Goal: Connect with others: Establish contact or relationships with other users

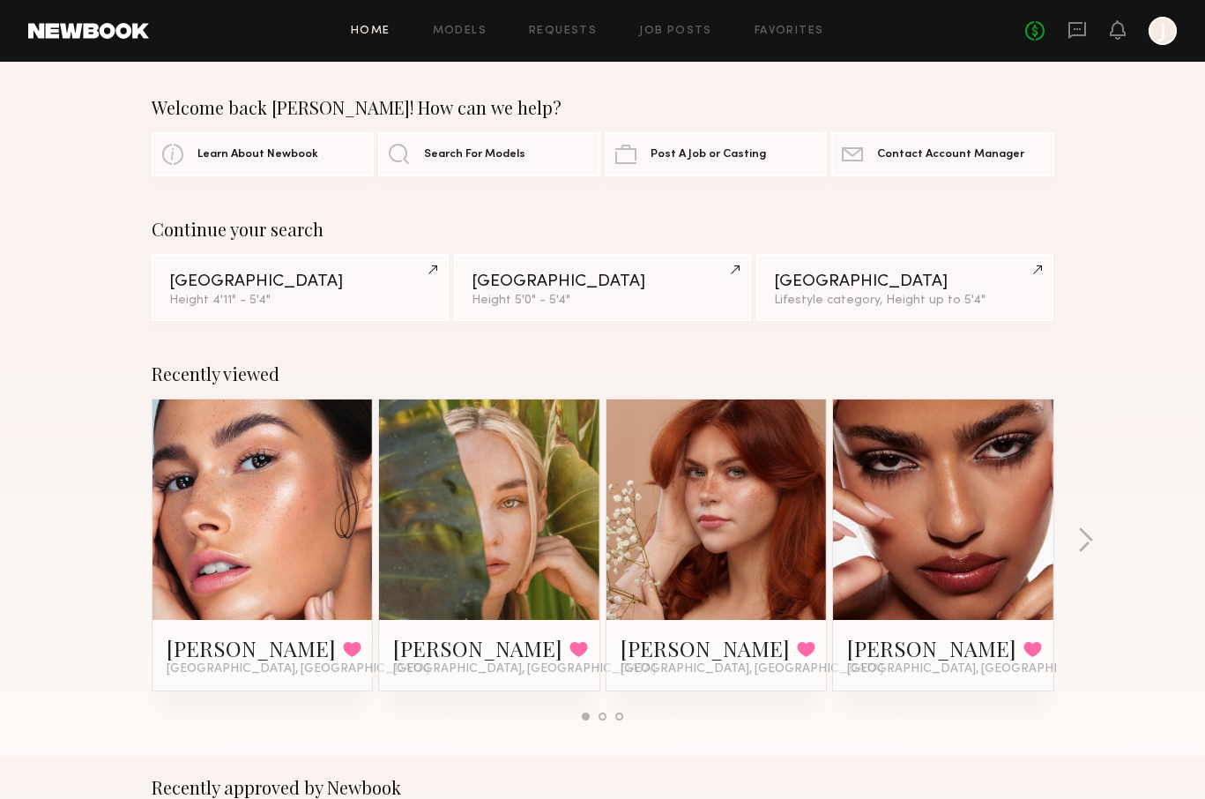
click at [295, 504] on link at bounding box center [263, 509] width 108 height 220
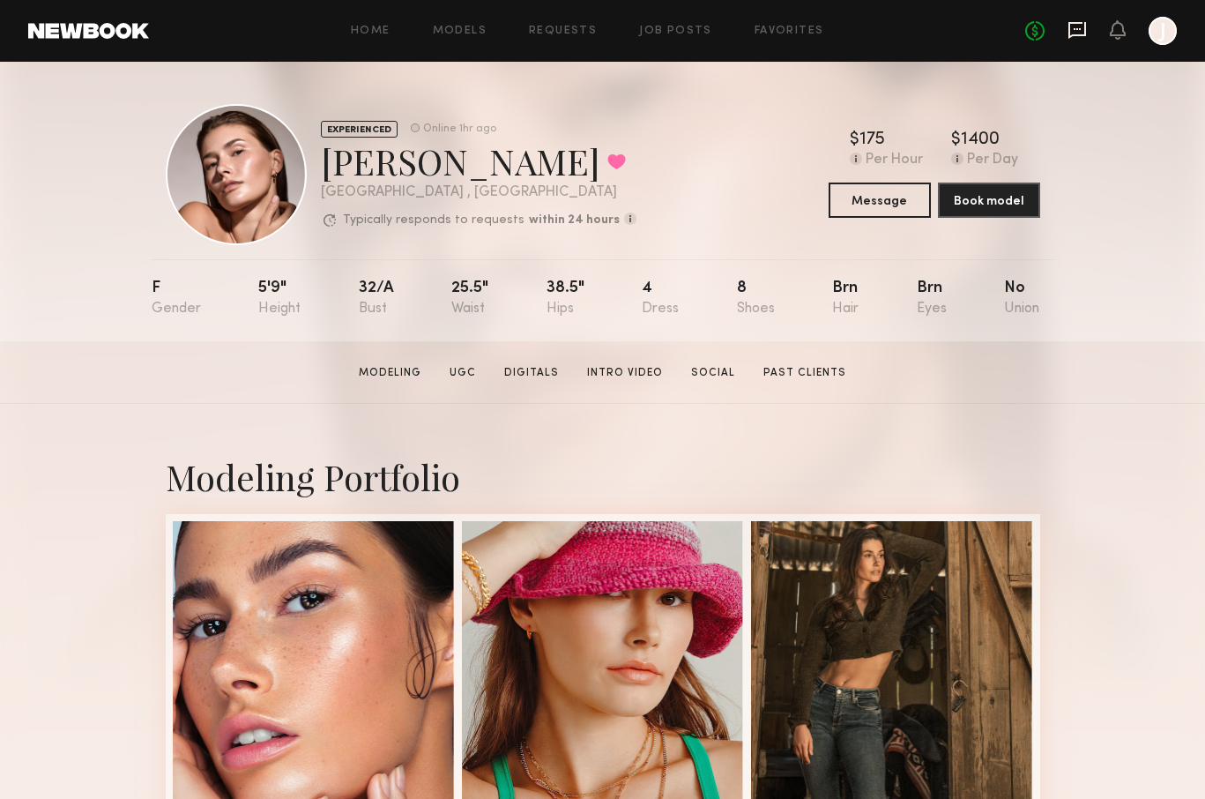
click at [1076, 33] on icon at bounding box center [1077, 29] width 19 height 19
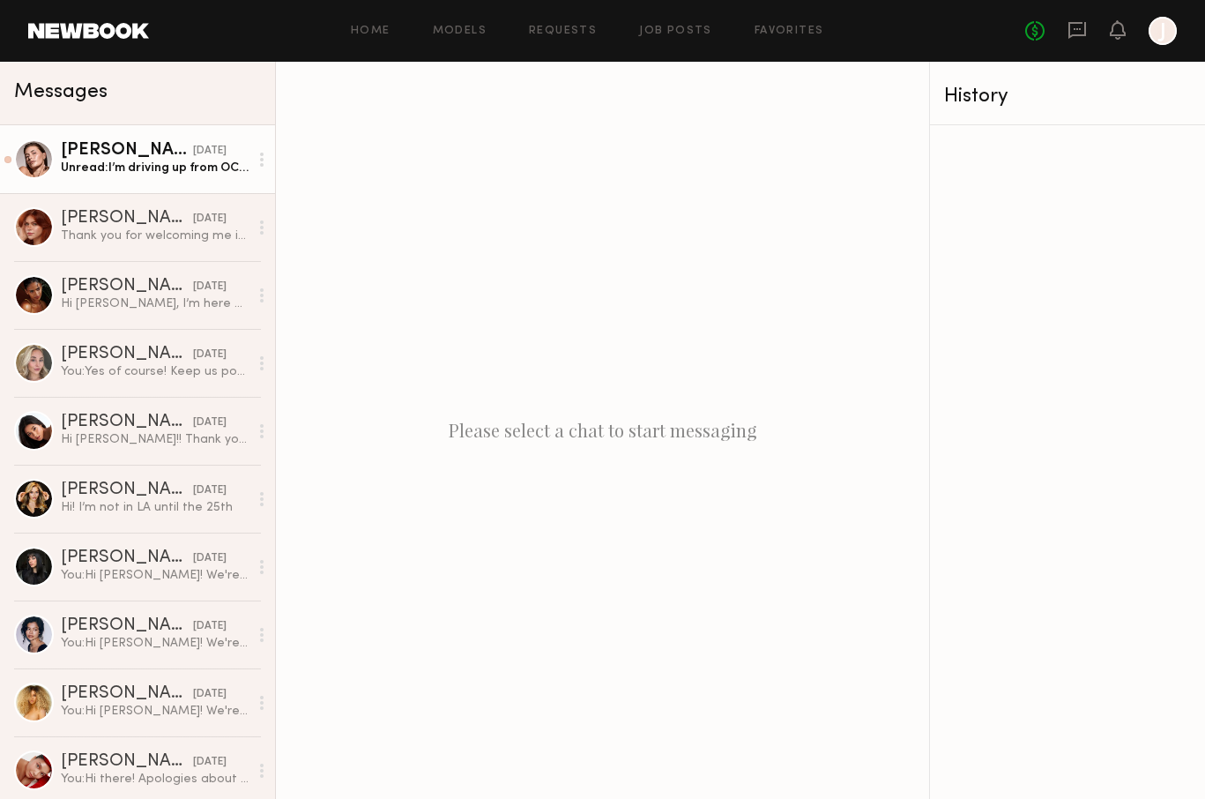
click at [136, 153] on div "[PERSON_NAME]" at bounding box center [127, 151] width 132 height 18
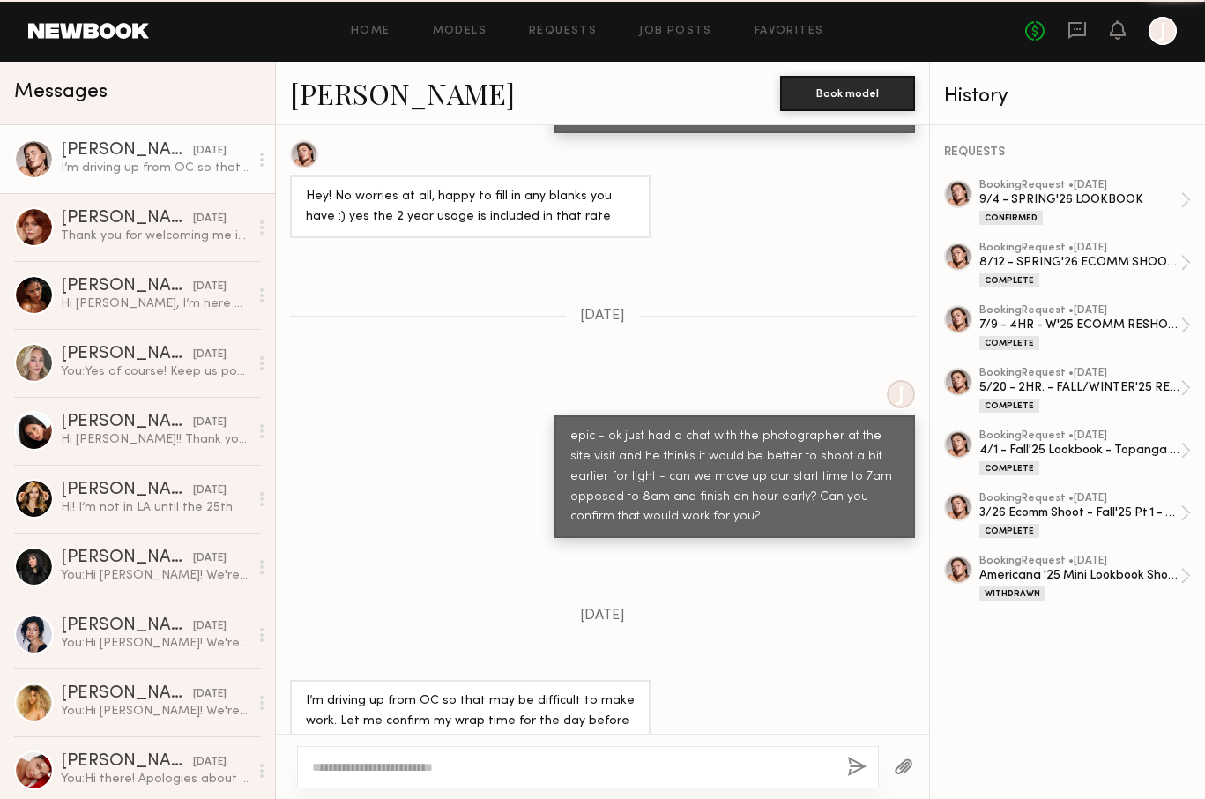
scroll to position [1474, 0]
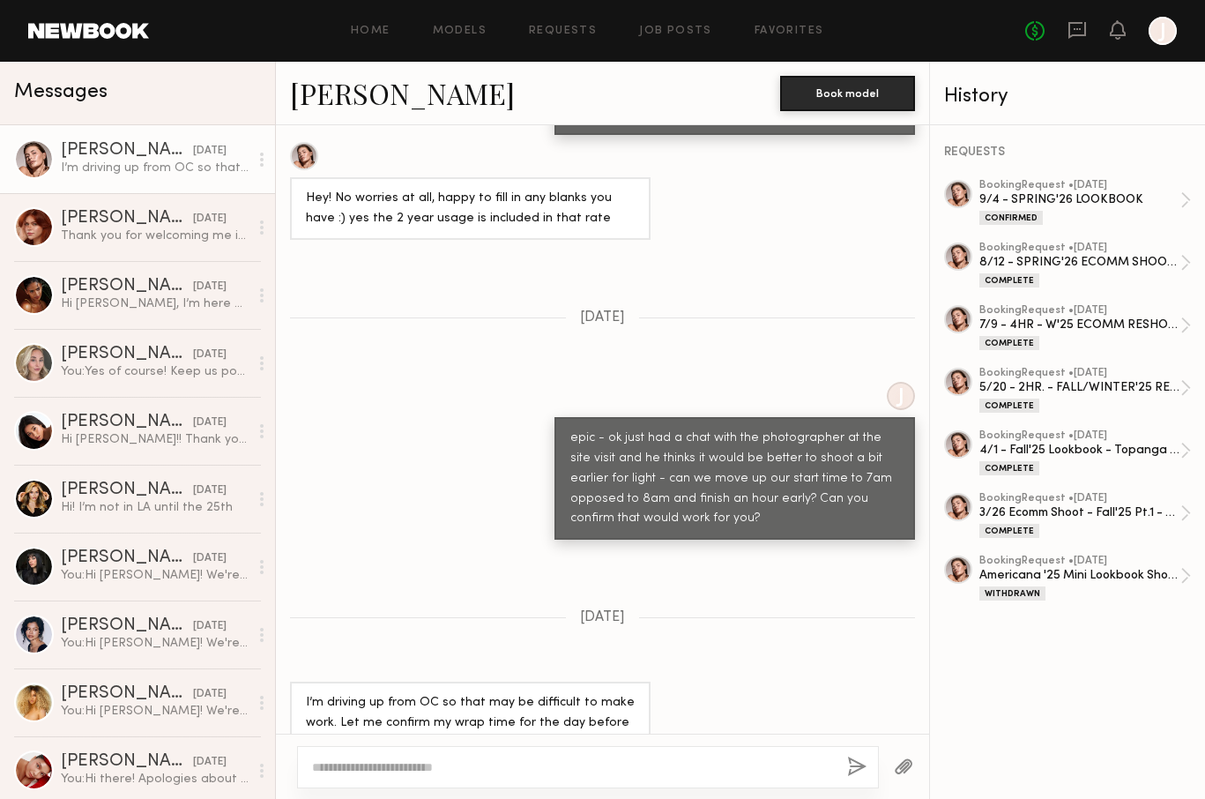
click at [906, 768] on button "button" at bounding box center [903, 767] width 19 height 22
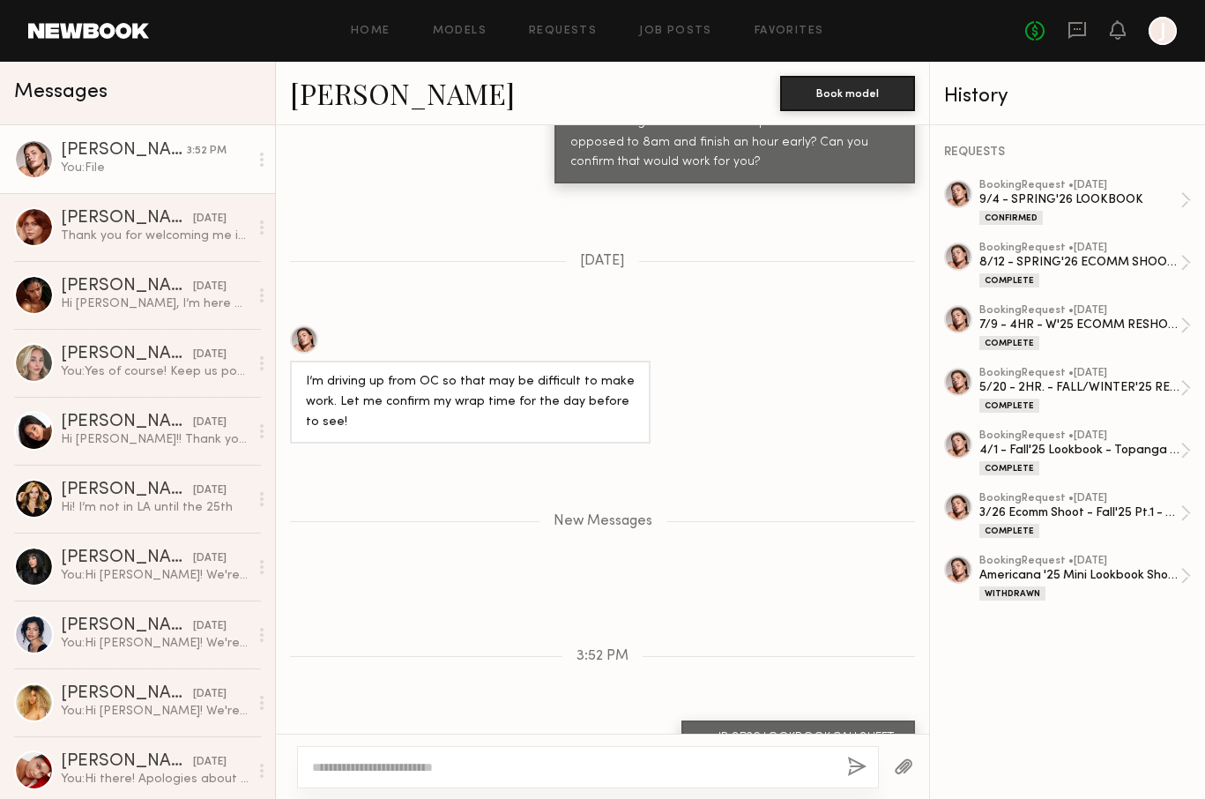
click at [905, 765] on button "button" at bounding box center [903, 767] width 19 height 22
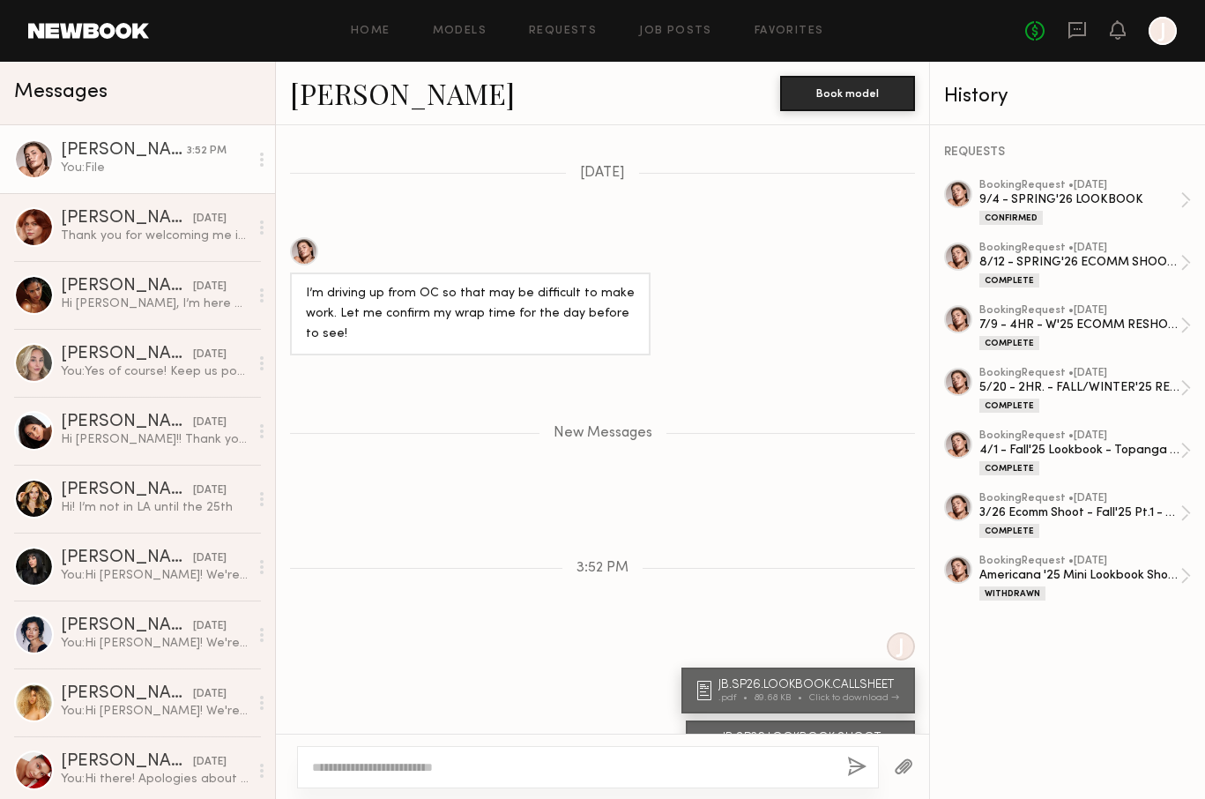
click at [510, 763] on textarea at bounding box center [572, 767] width 521 height 18
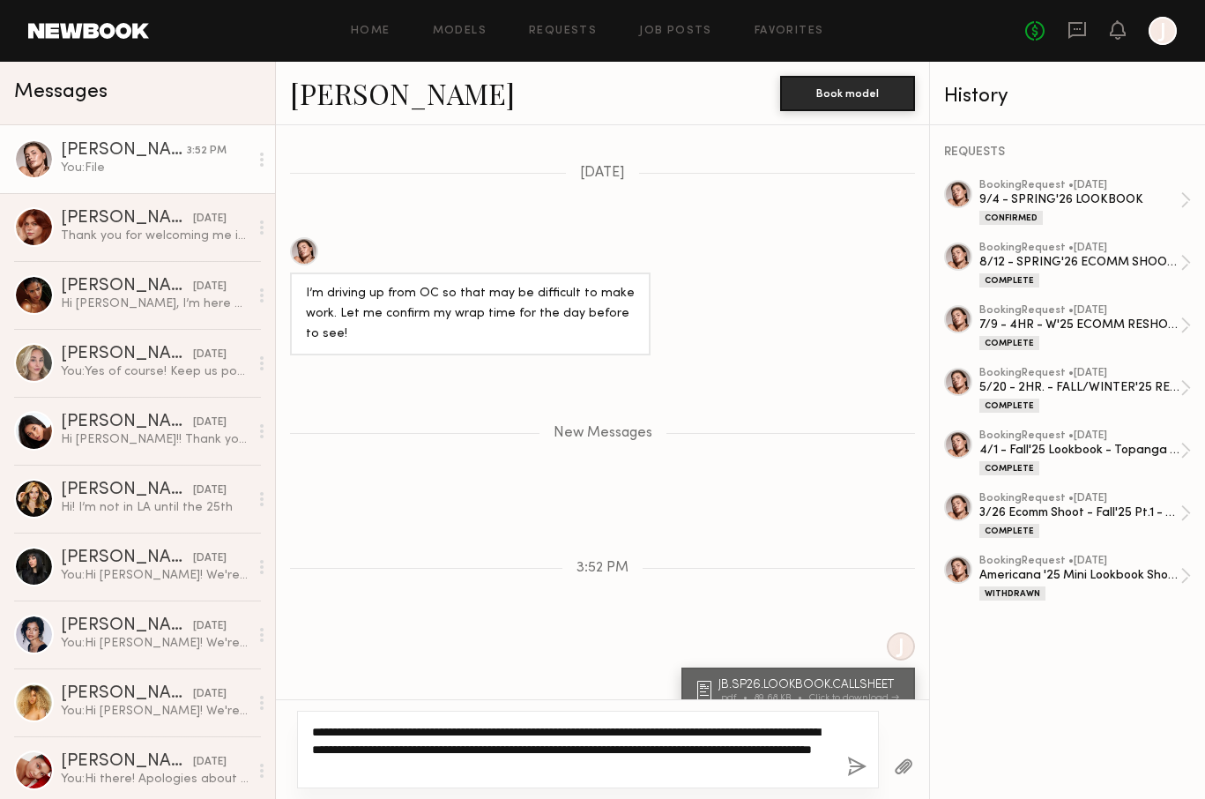
type textarea "**********"
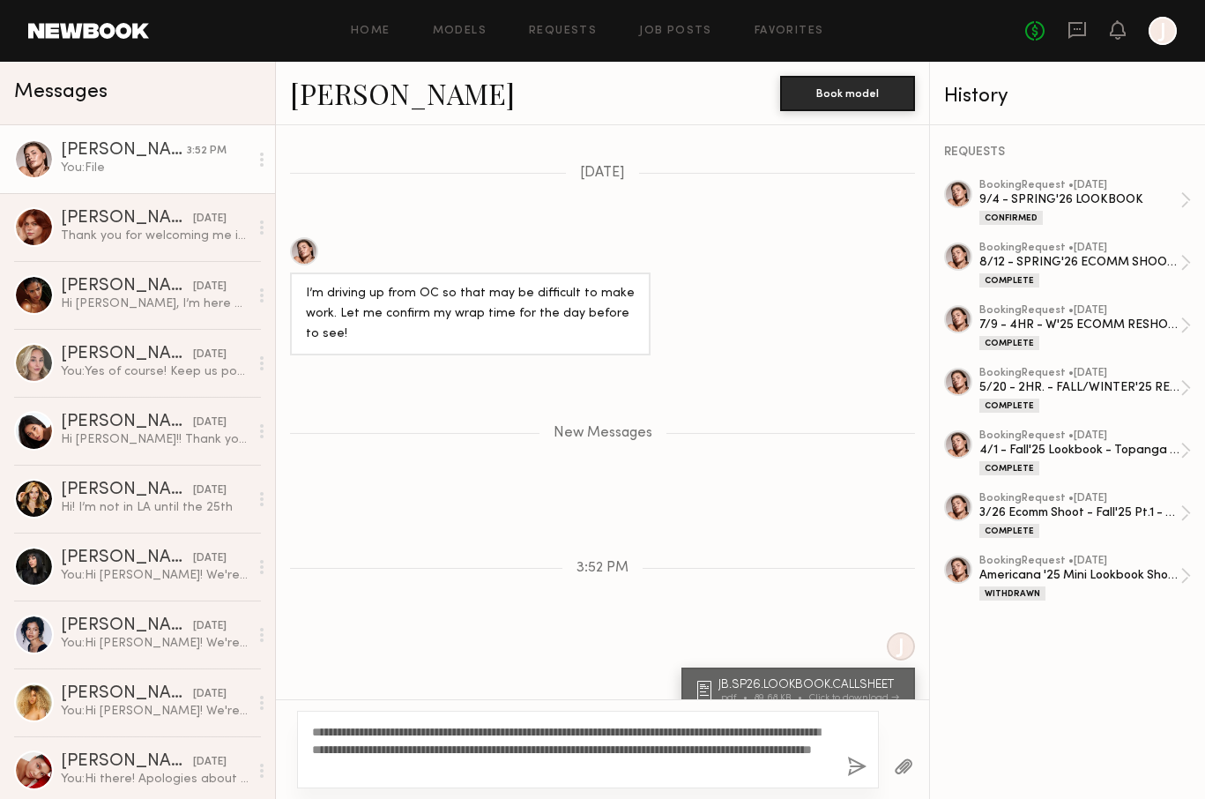
click at [851, 765] on button "button" at bounding box center [856, 767] width 19 height 22
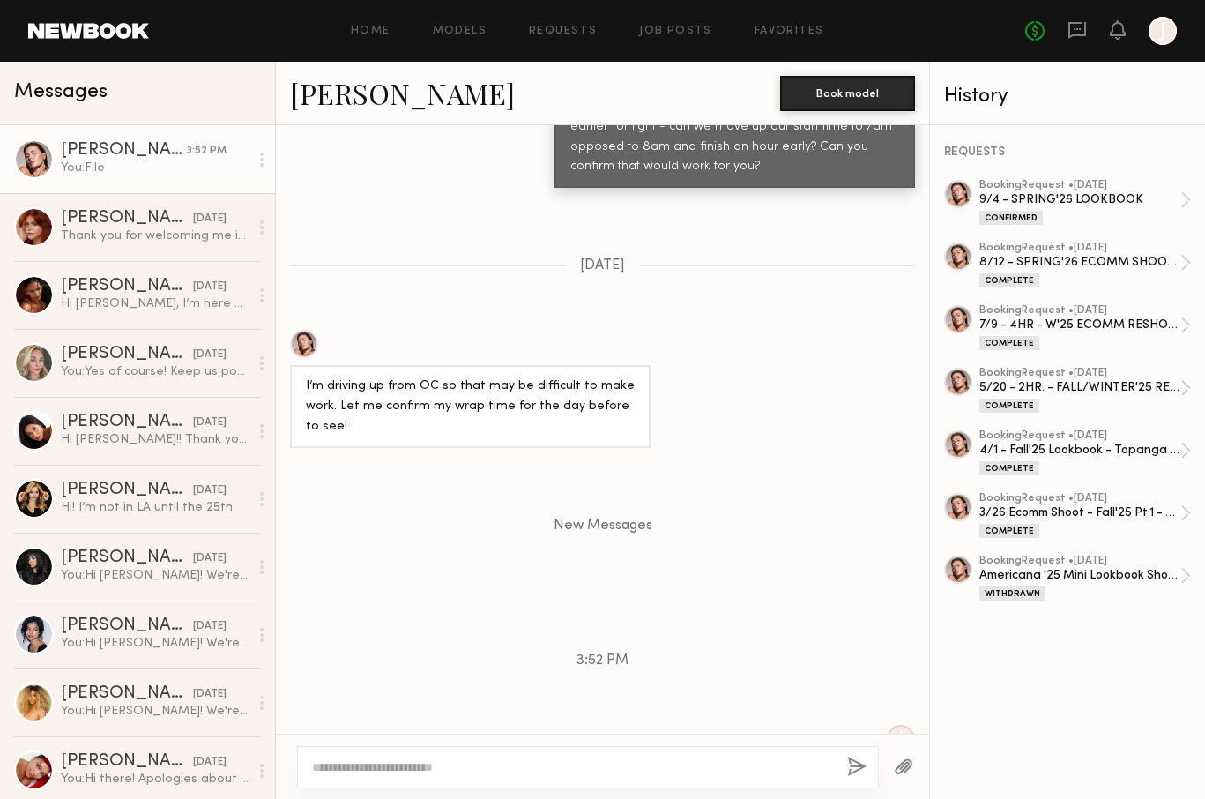
scroll to position [2028, 0]
